Goal: Find specific page/section: Find specific page/section

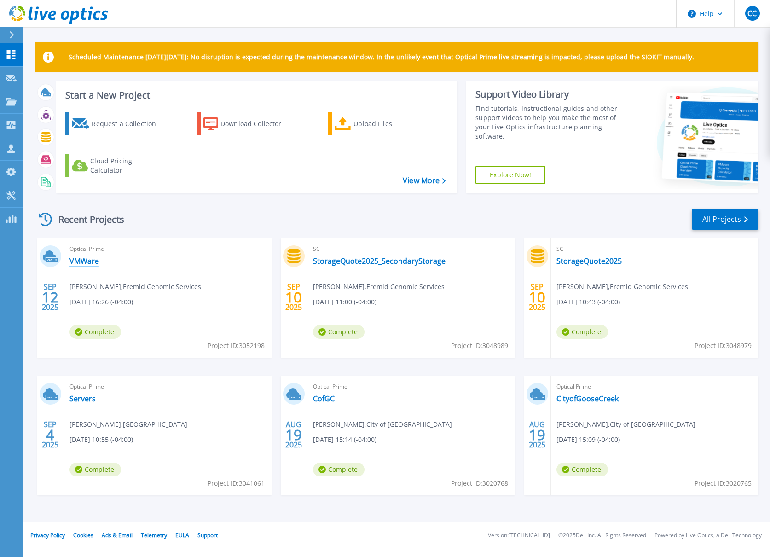
click at [80, 261] on link "VMWare" at bounding box center [83, 260] width 29 height 9
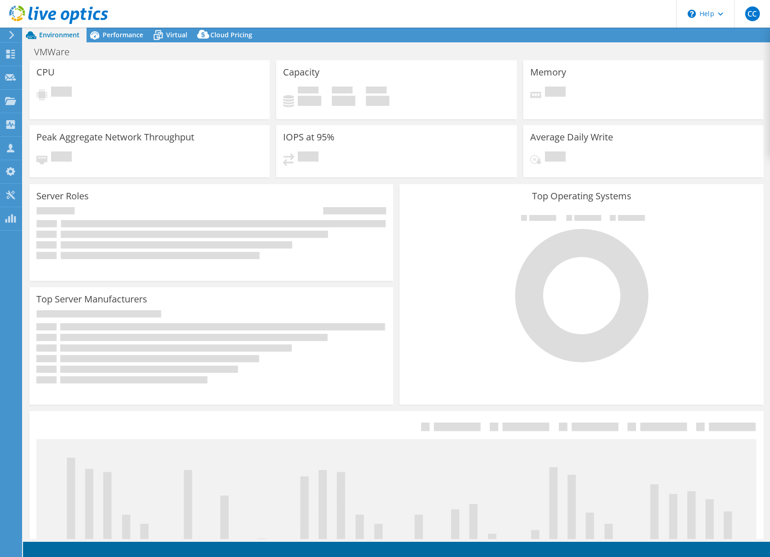
select select "USD"
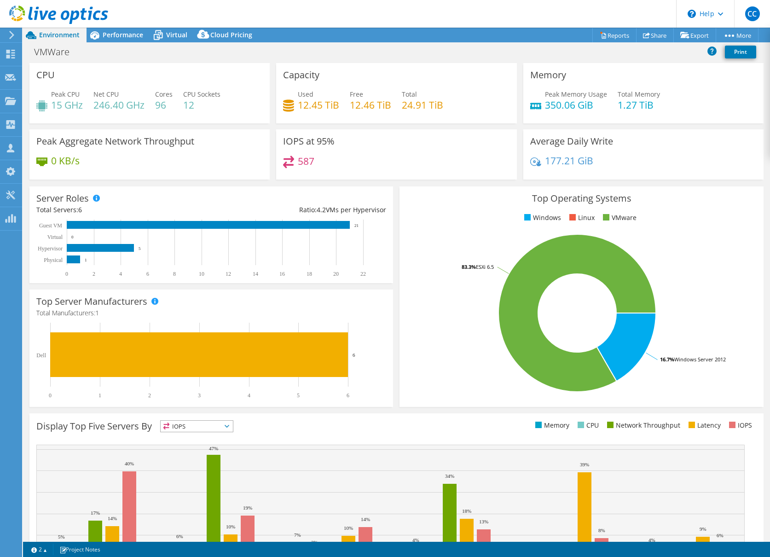
select select "USD"
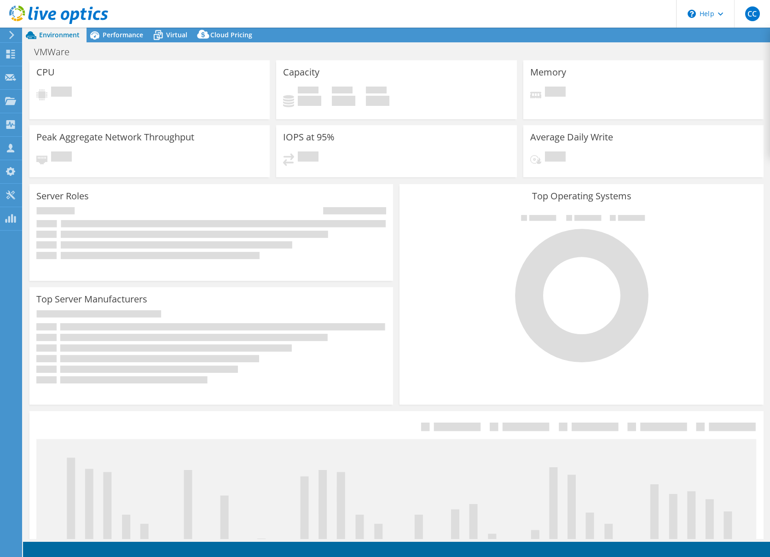
select select "USD"
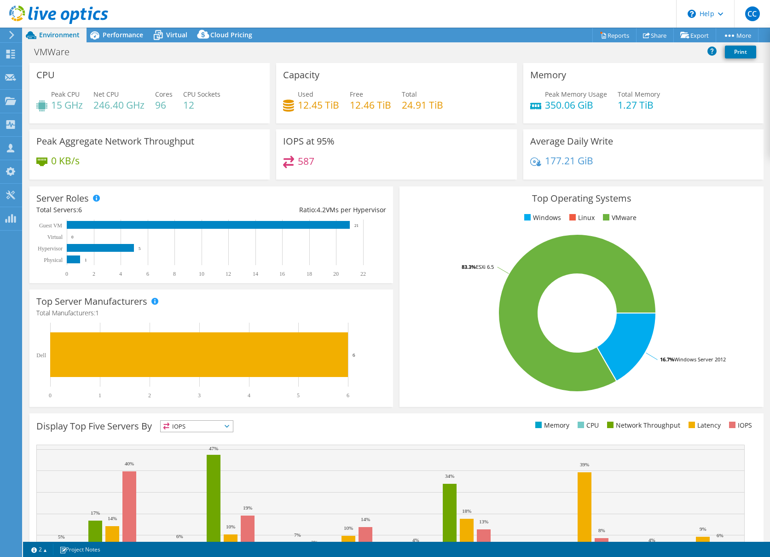
click at [41, 16] on use at bounding box center [58, 15] width 99 height 18
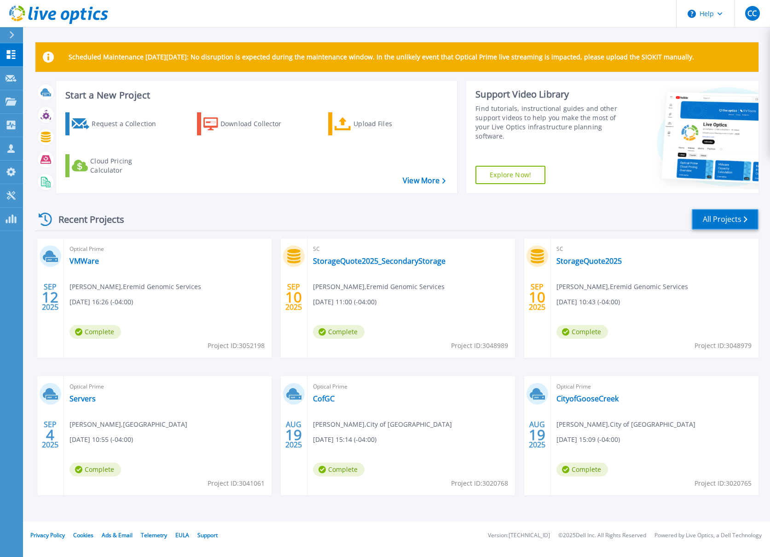
click at [731, 219] on link "All Projects" at bounding box center [724, 219] width 67 height 21
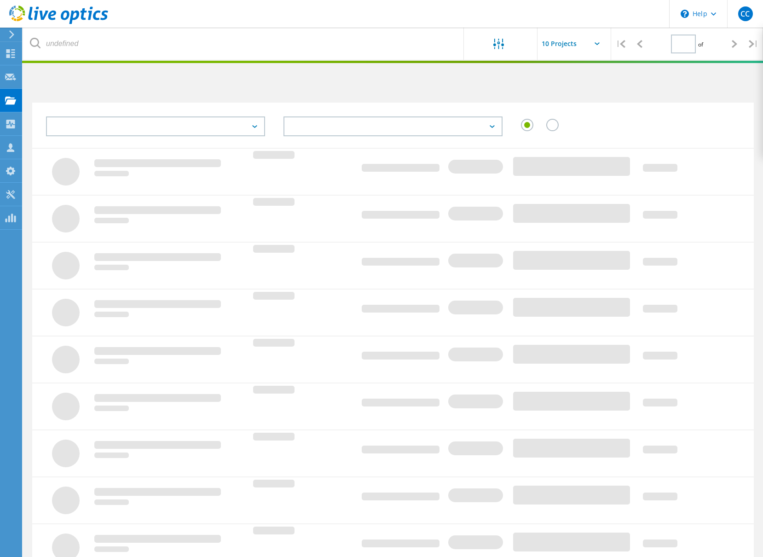
type input "1"
